Goal: Information Seeking & Learning: Check status

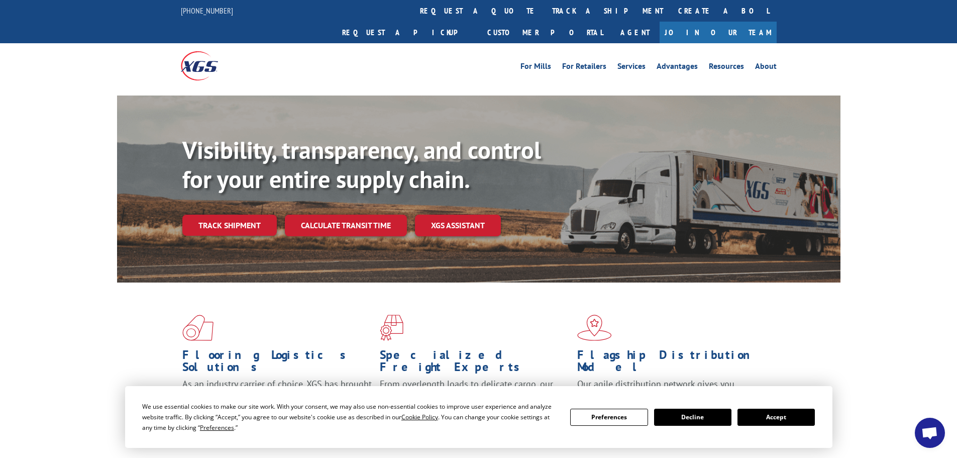
drag, startPoint x: 778, startPoint y: 423, endPoint x: 781, endPoint y: 416, distance: 7.9
click at [778, 422] on button "Accept" at bounding box center [776, 417] width 77 height 17
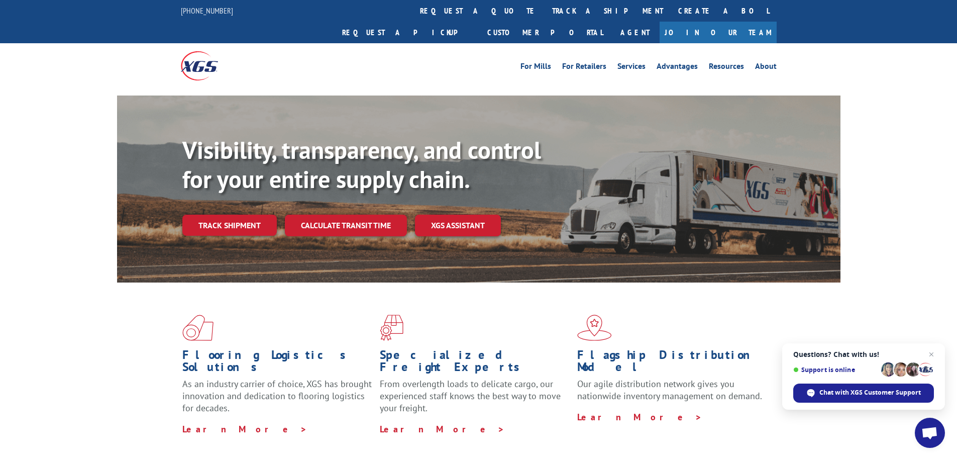
click at [231, 215] on link "Track shipment" at bounding box center [229, 225] width 94 height 21
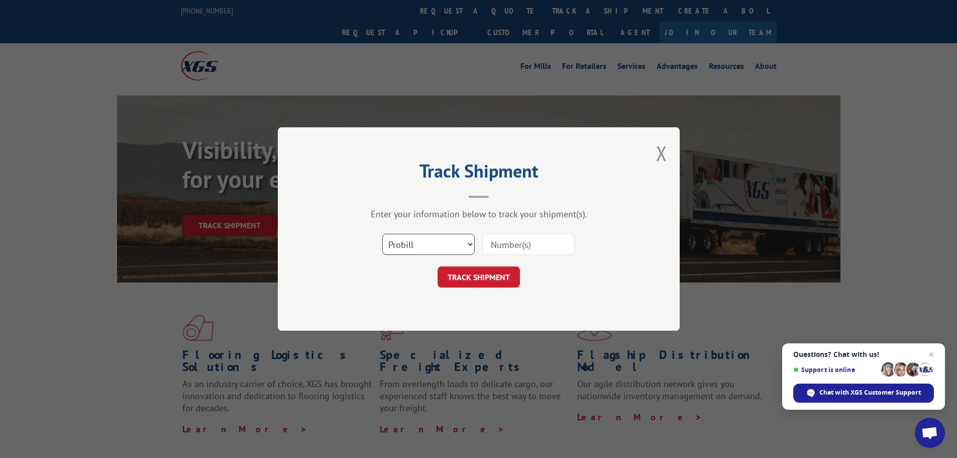
click at [441, 247] on select "Select category... Probill BOL PO" at bounding box center [428, 244] width 92 height 21
select select "bol"
click at [382, 234] on select "Select category... Probill BOL PO" at bounding box center [428, 244] width 92 height 21
click at [516, 249] on input at bounding box center [528, 244] width 92 height 21
paste input "5624120"
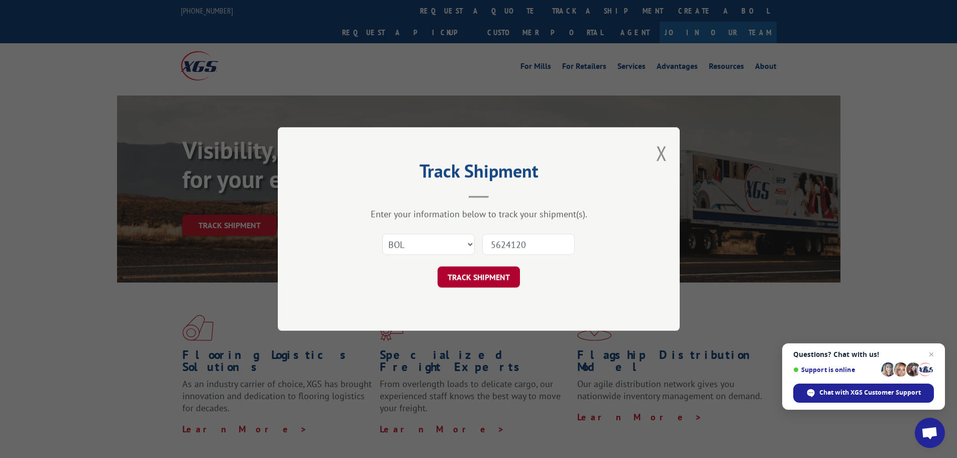
type input "5624120"
click at [499, 279] on button "TRACK SHIPMENT" at bounding box center [479, 276] width 82 height 21
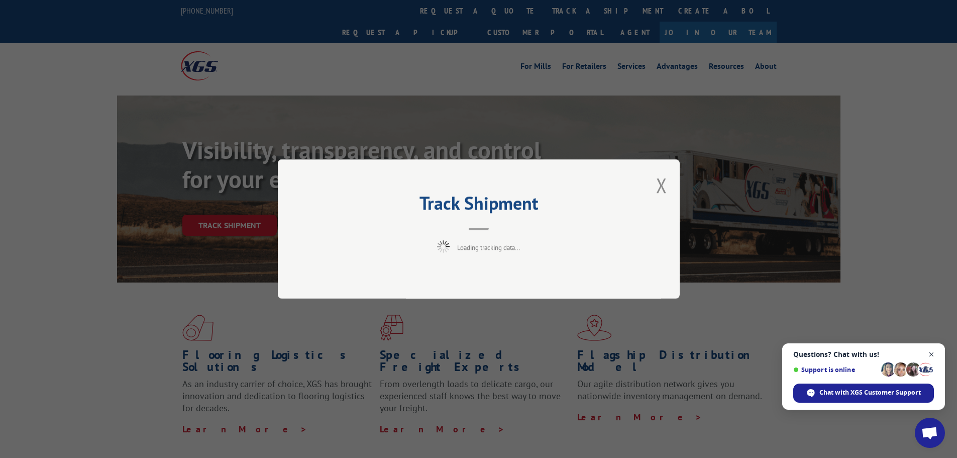
click at [929, 355] on span "Close chat" at bounding box center [932, 354] width 13 height 13
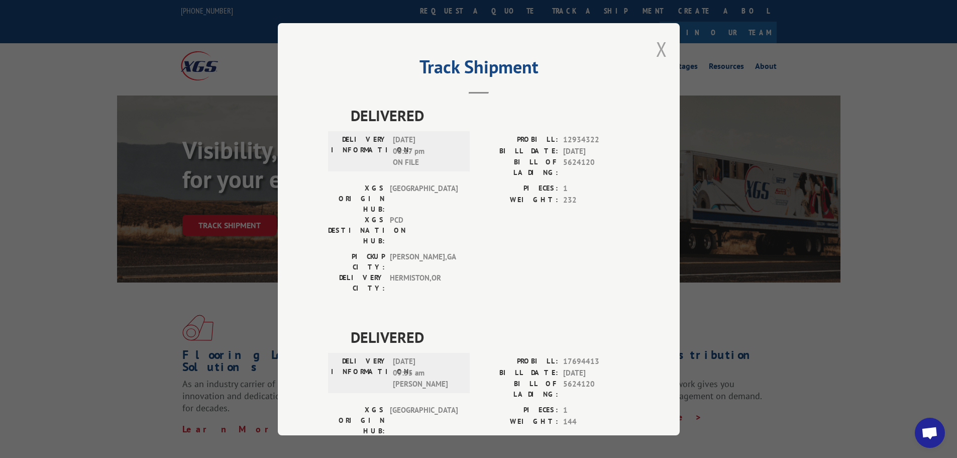
click at [659, 46] on button "Close modal" at bounding box center [661, 49] width 11 height 27
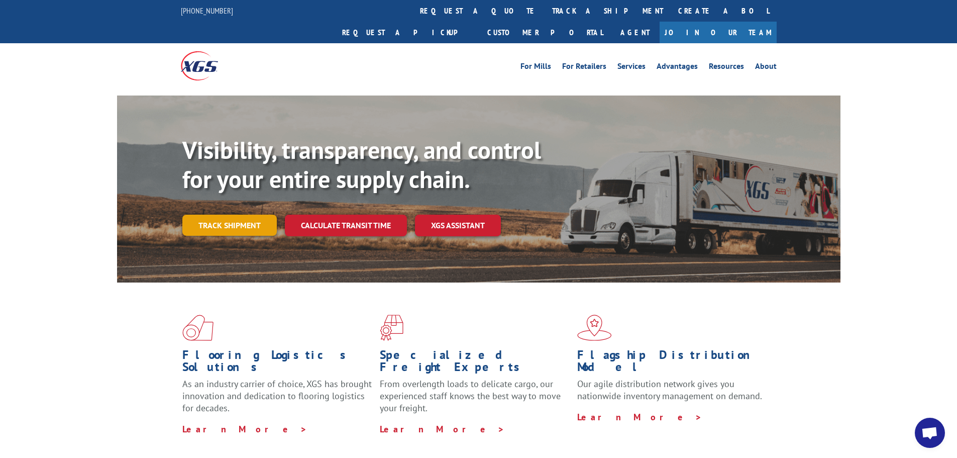
click at [239, 215] on link "Track shipment" at bounding box center [229, 225] width 94 height 21
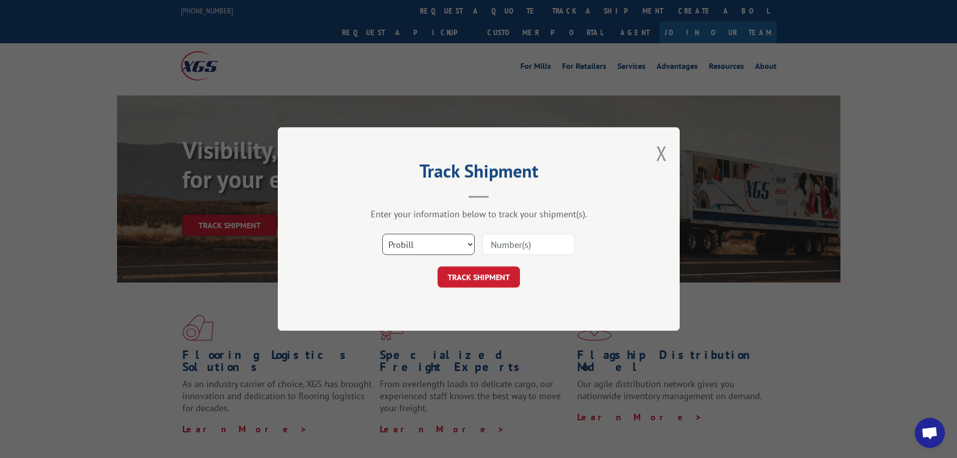
click at [422, 244] on select "Select category... Probill BOL PO" at bounding box center [428, 244] width 92 height 21
select select "bol"
click at [382, 234] on select "Select category... Probill BOL PO" at bounding box center [428, 244] width 92 height 21
click at [501, 246] on input at bounding box center [528, 244] width 92 height 21
paste input "7083327"
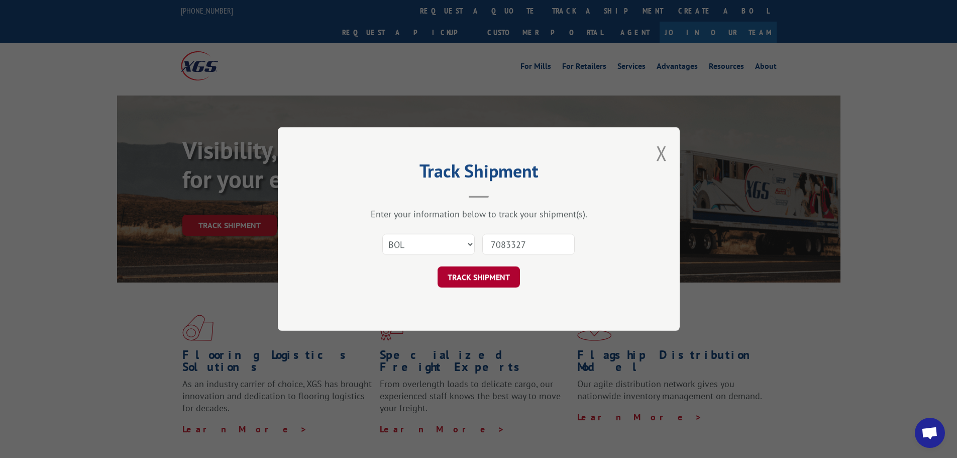
type input "7083327"
click at [492, 275] on button "TRACK SHIPMENT" at bounding box center [479, 276] width 82 height 21
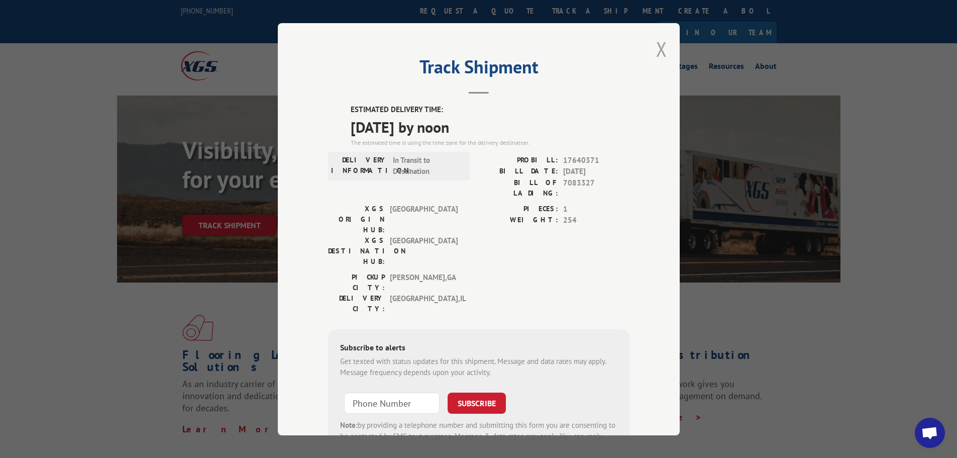
click at [660, 48] on button "Close modal" at bounding box center [661, 49] width 11 height 27
